Goal: Transaction & Acquisition: Book appointment/travel/reservation

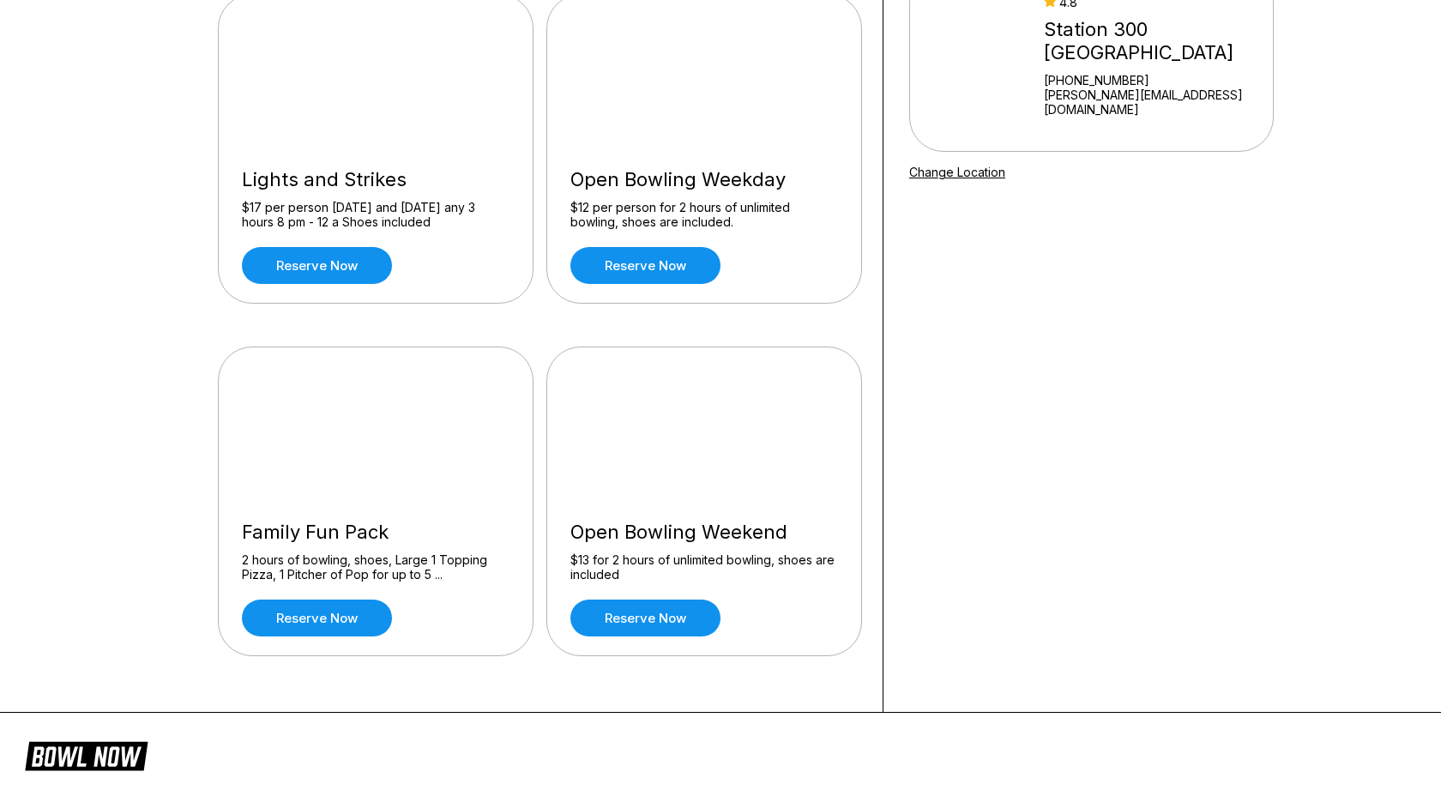
scroll to position [245, 0]
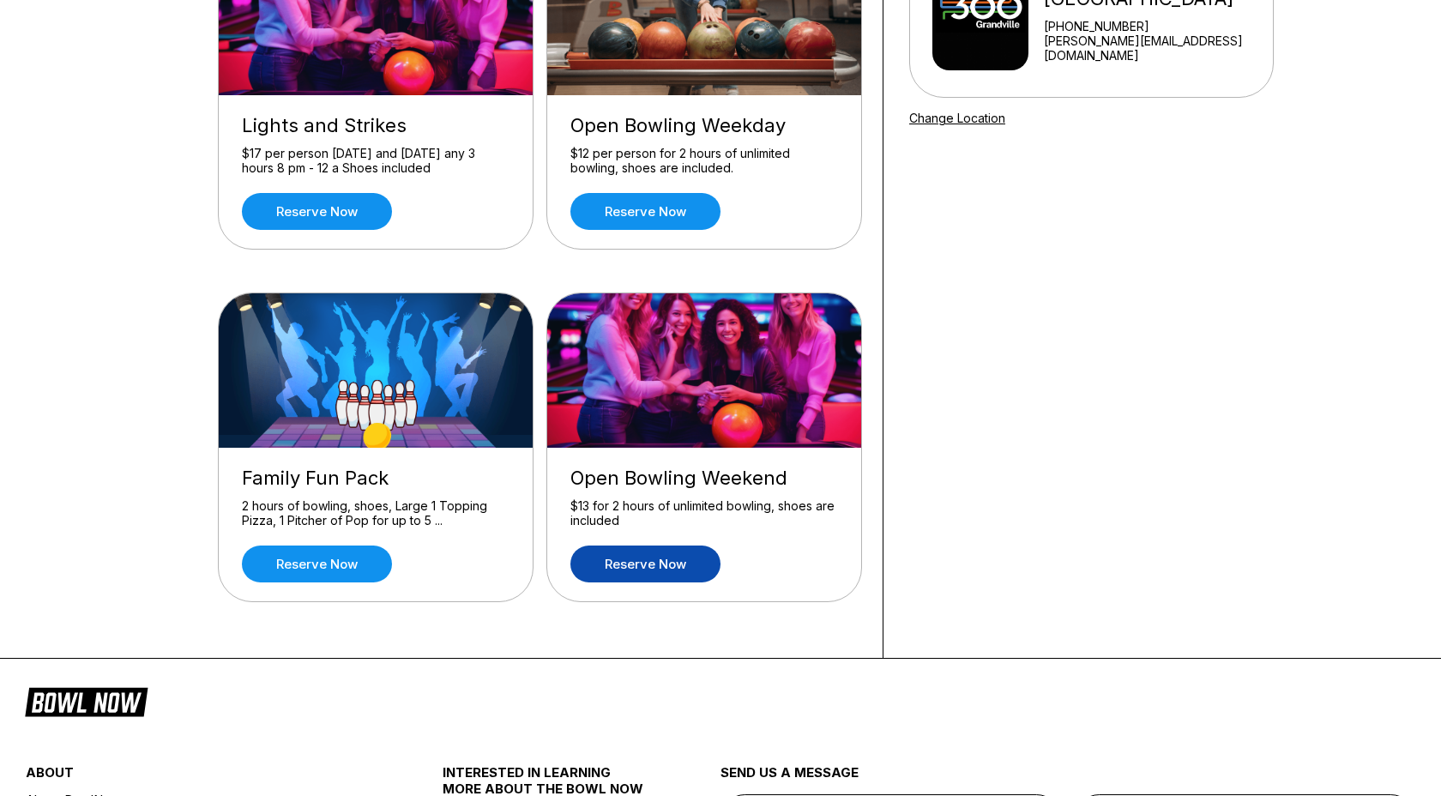
click at [666, 569] on link "Reserve now" at bounding box center [645, 563] width 150 height 37
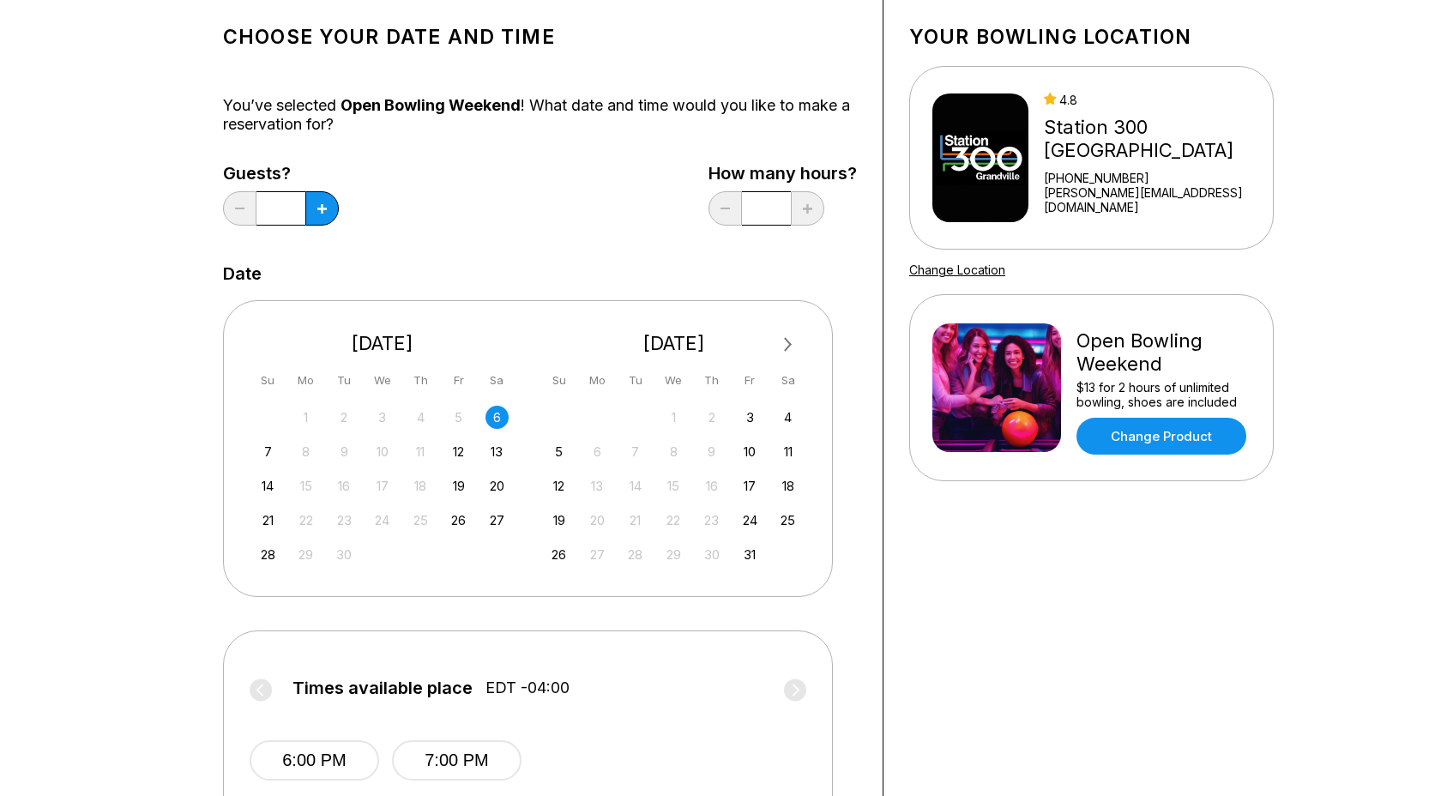
scroll to position [87, 0]
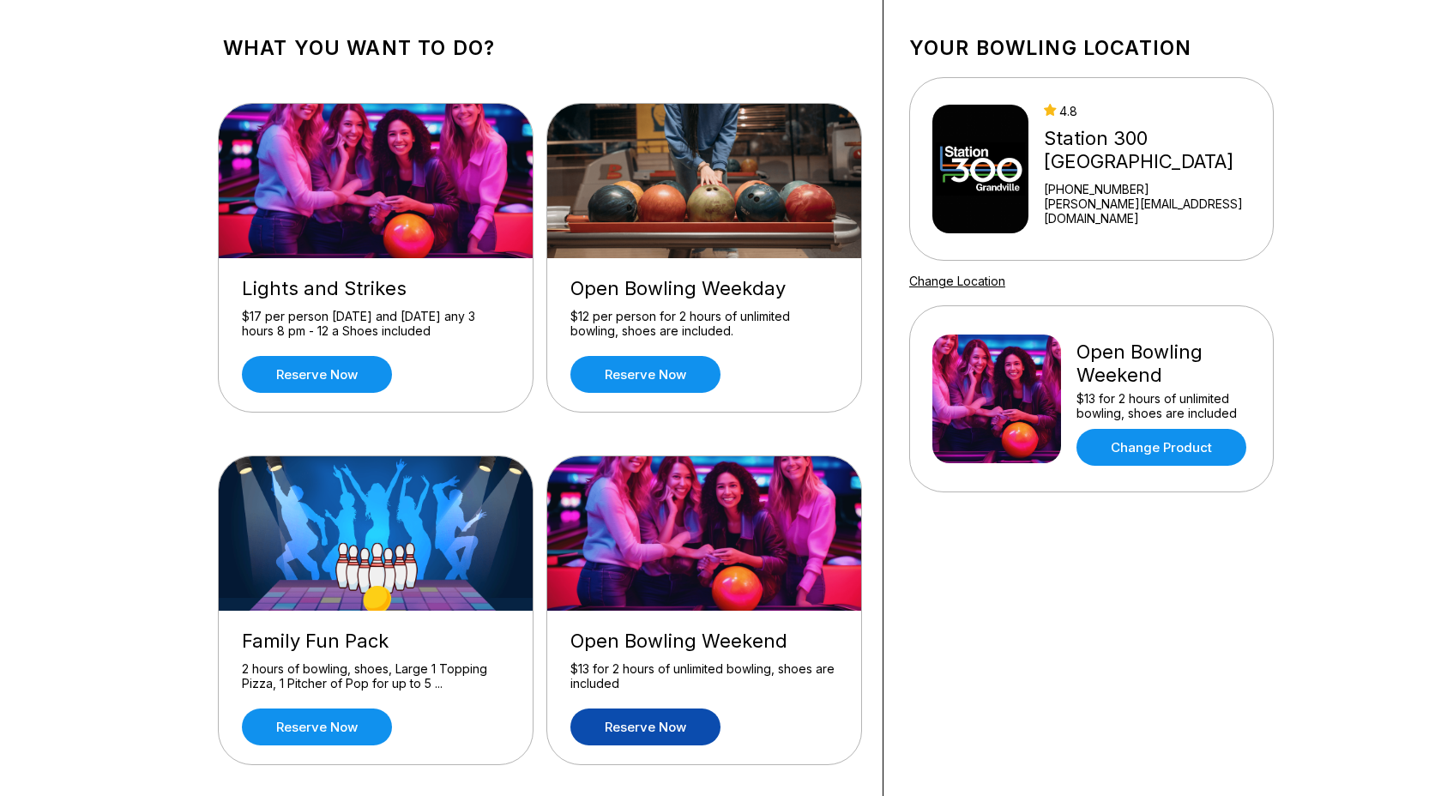
scroll to position [104, 0]
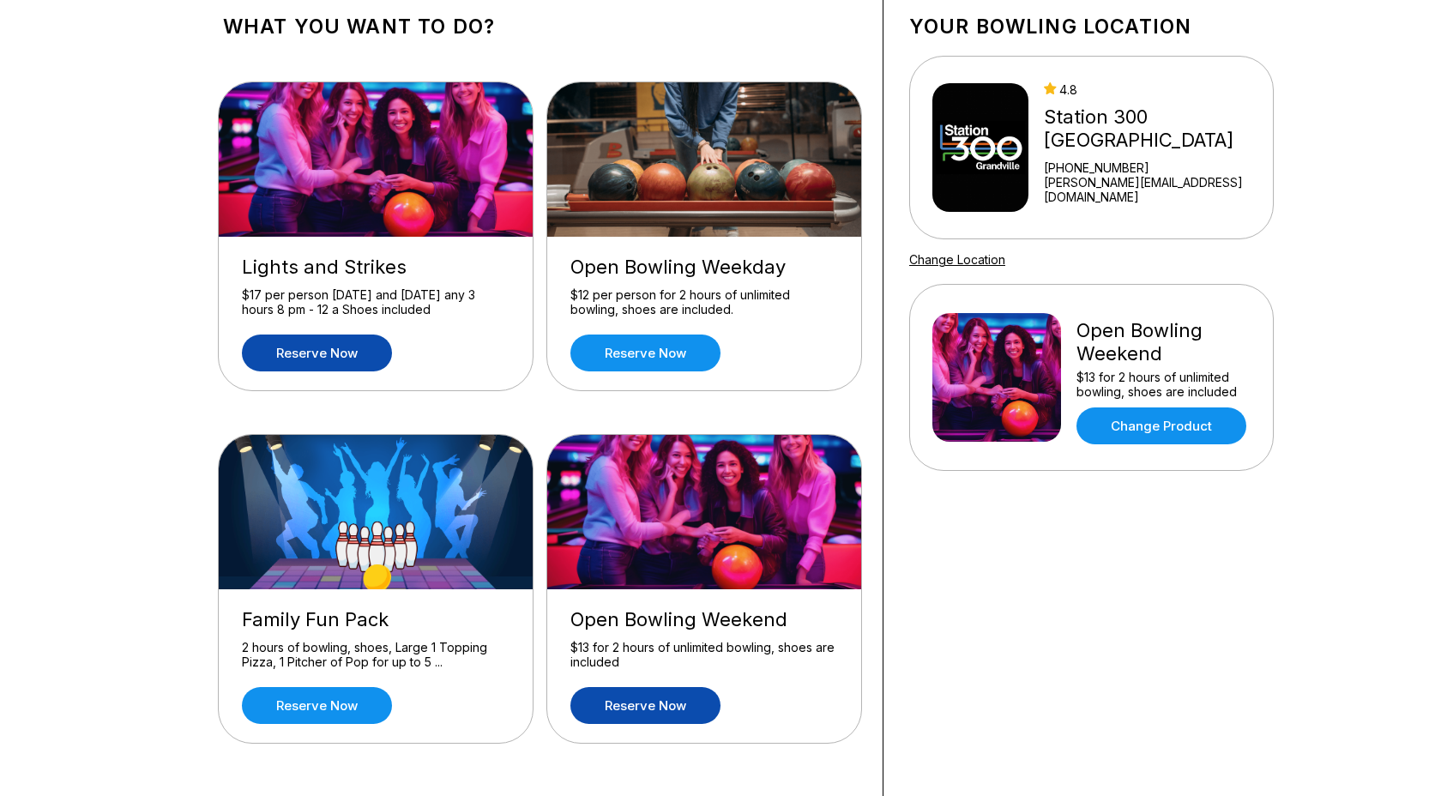
click at [351, 352] on link "Reserve now" at bounding box center [317, 352] width 150 height 37
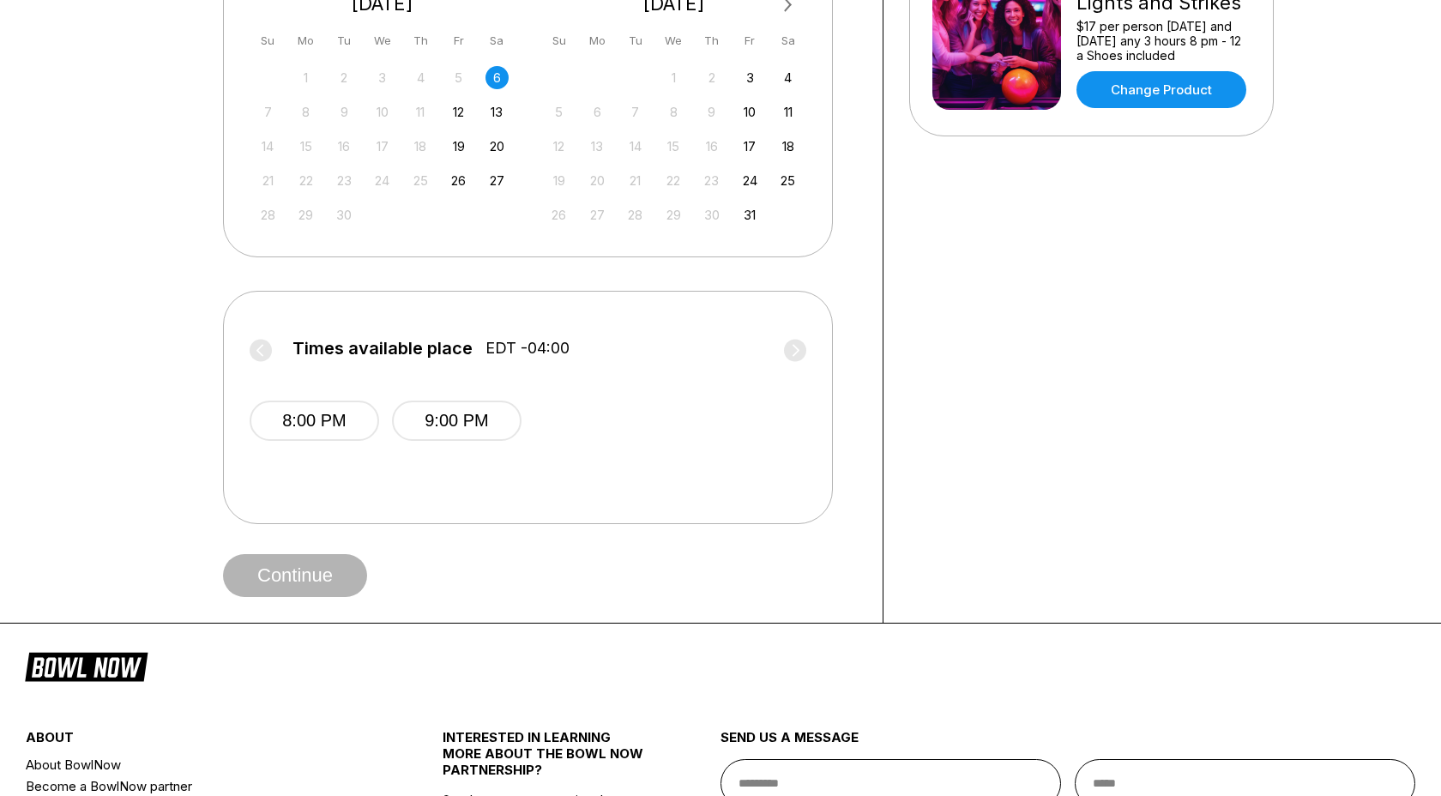
scroll to position [438, 0]
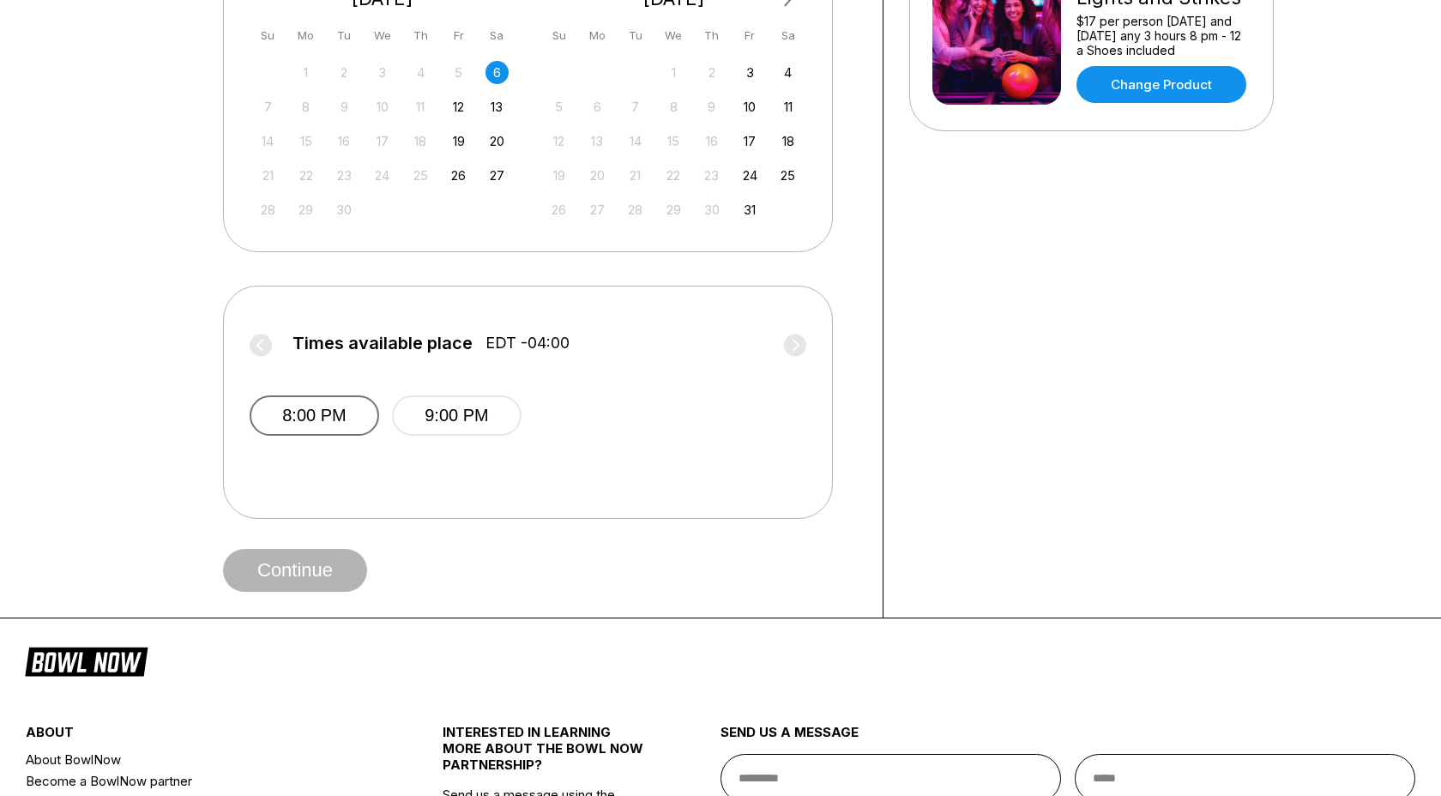
click at [346, 407] on button "8:00 PM" at bounding box center [315, 415] width 130 height 40
click at [308, 535] on div "Choose your Date and time You’ve selected Lights and Strikes ! What date and ti…" at bounding box center [540, 129] width 634 height 925
click at [308, 553] on button "Continue" at bounding box center [295, 570] width 144 height 43
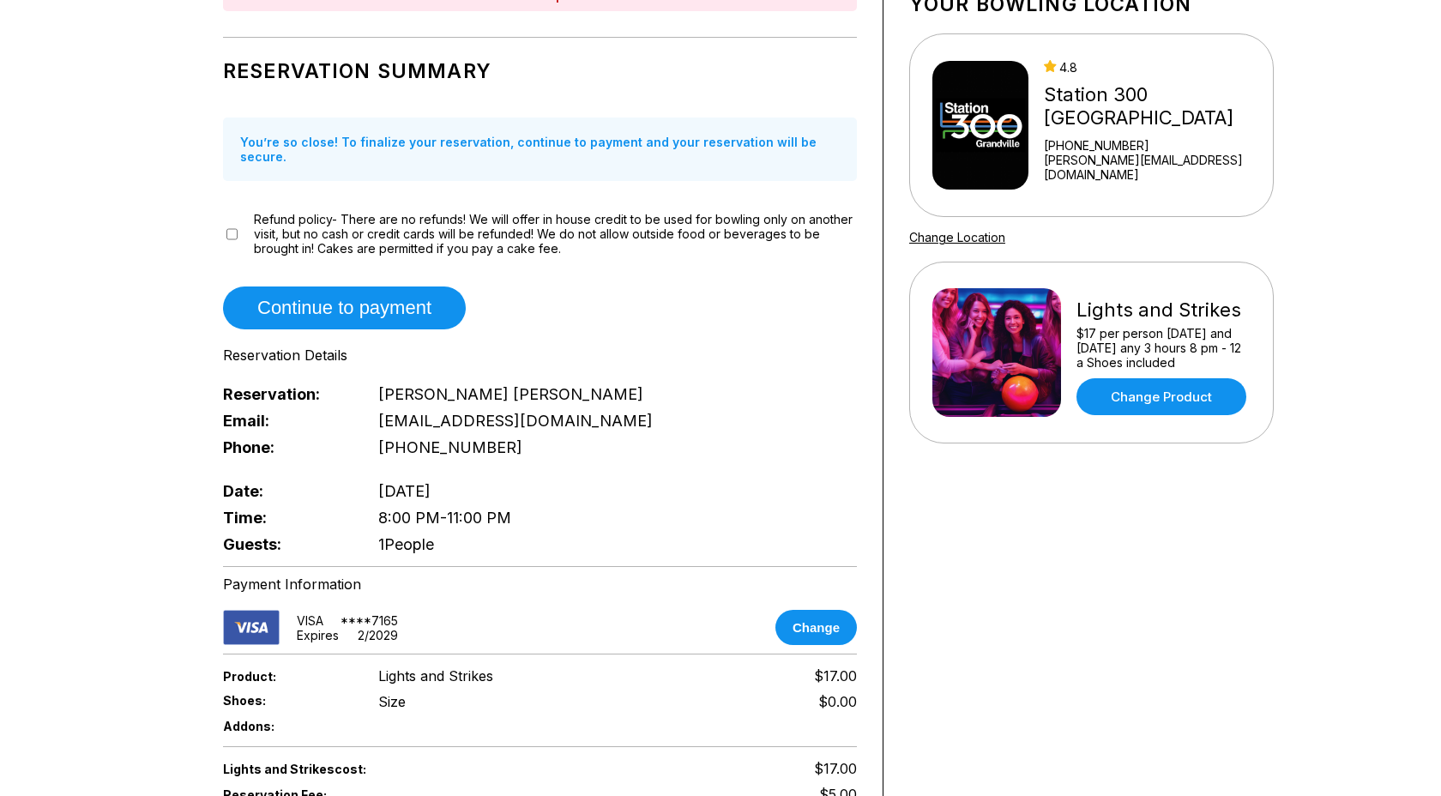
scroll to position [136, 0]
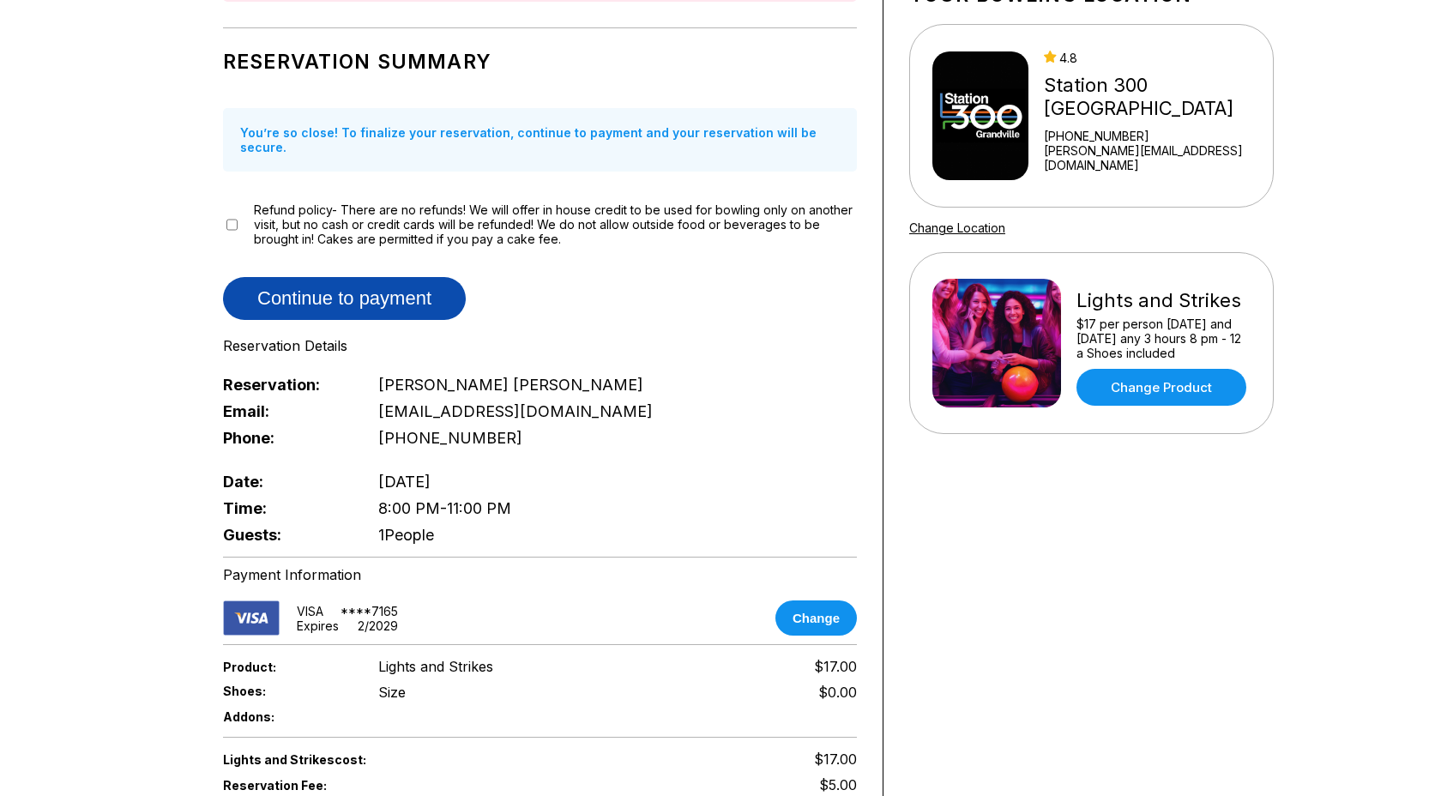
click at [335, 291] on button "Continue to payment" at bounding box center [344, 298] width 243 height 43
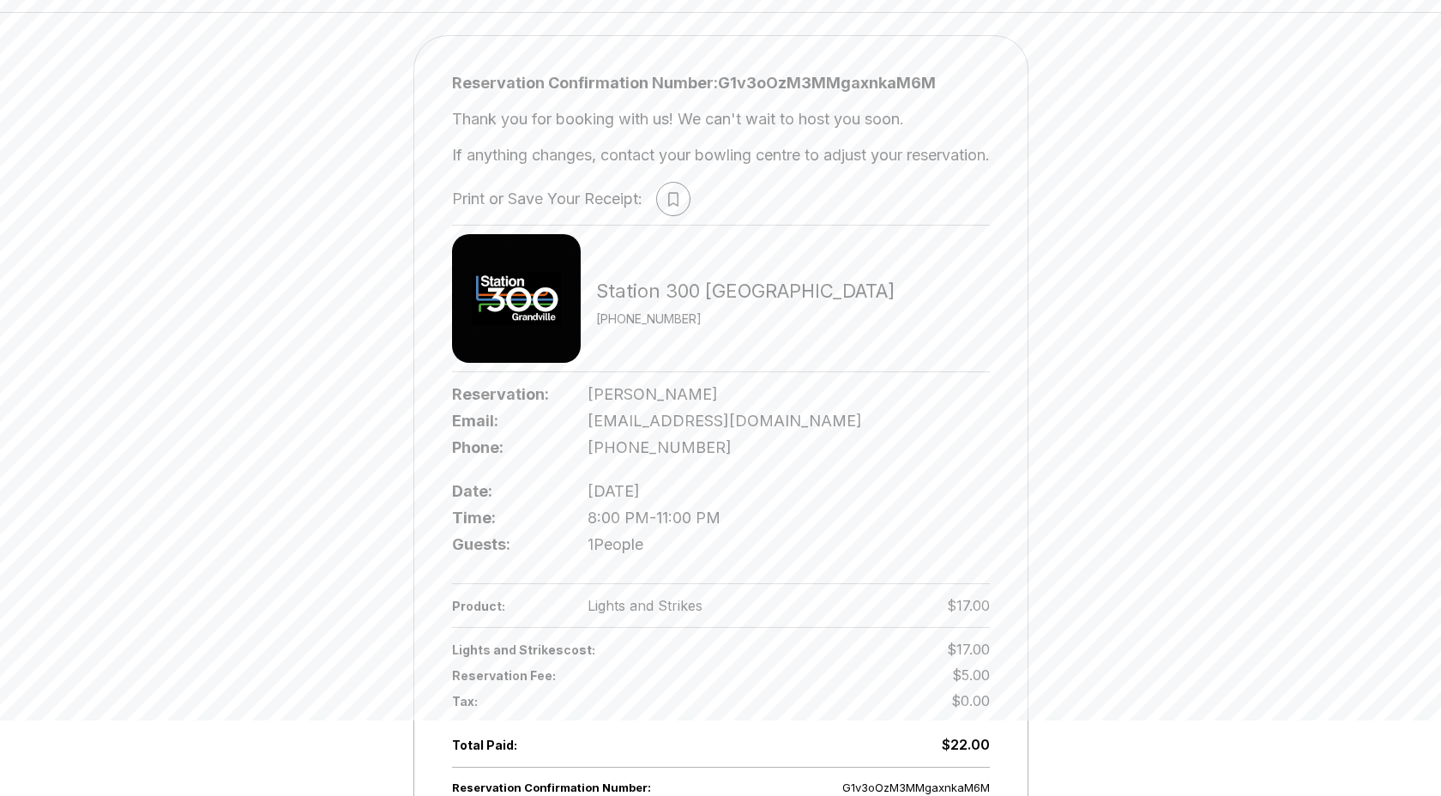
scroll to position [90, 0]
